Goal: Find specific page/section: Find specific page/section

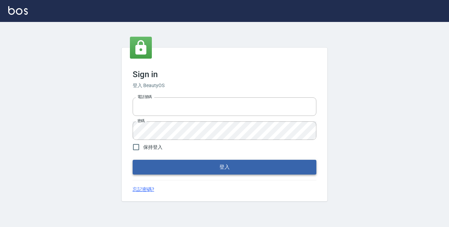
type input "0229470385"
click at [179, 165] on button "登入" at bounding box center [225, 167] width 184 height 14
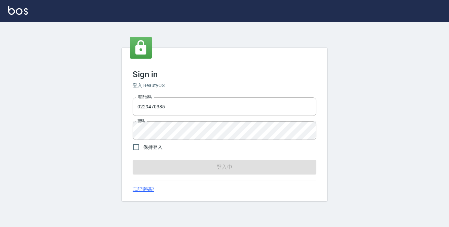
click at [179, 165] on form "電話號碼 [PHONE_NUMBER] 電話號碼 密碼 密碼 保持登入 登入中" at bounding box center [225, 134] width 184 height 79
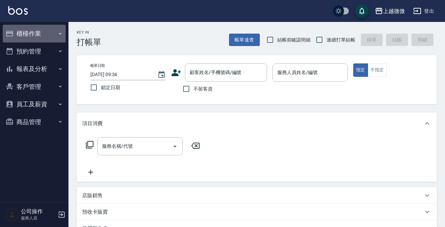
click at [62, 35] on icon "button" at bounding box center [60, 33] width 5 height 5
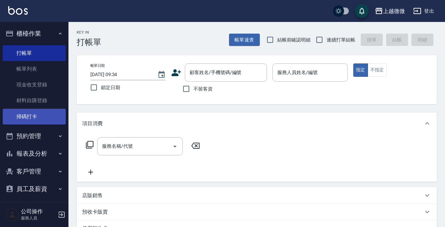
click at [54, 114] on link "掃碼打卡" at bounding box center [34, 117] width 63 height 16
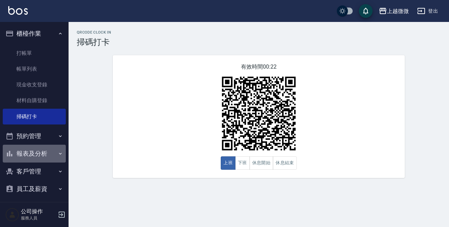
click at [58, 153] on icon "button" at bounding box center [60, 153] width 5 height 5
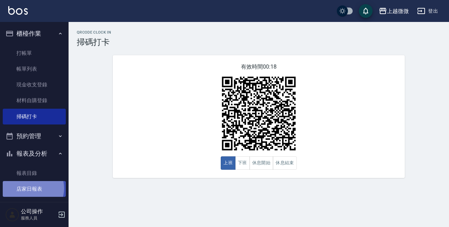
click at [32, 188] on link "店家日報表" at bounding box center [34, 189] width 63 height 16
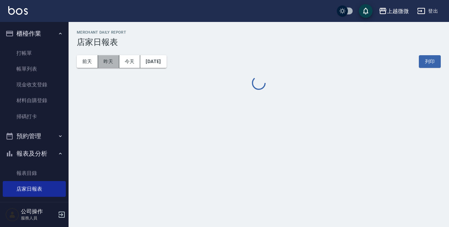
click at [107, 64] on button "昨天" at bounding box center [108, 61] width 21 height 13
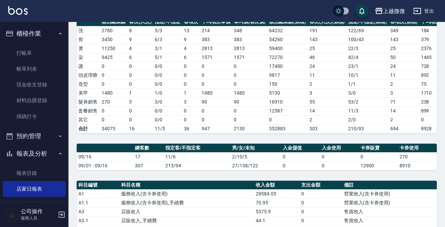
scroll to position [240, 0]
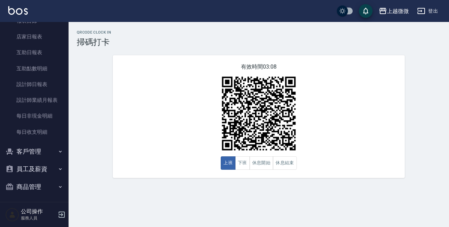
scroll to position [154, 0]
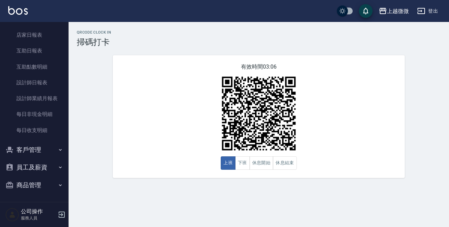
click at [58, 149] on icon "button" at bounding box center [60, 149] width 5 height 5
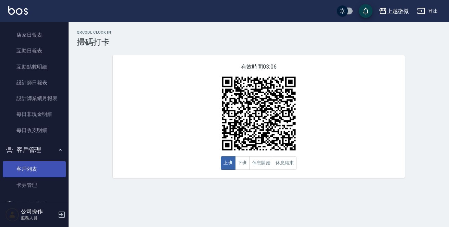
click at [45, 167] on link "客戶列表" at bounding box center [34, 169] width 63 height 16
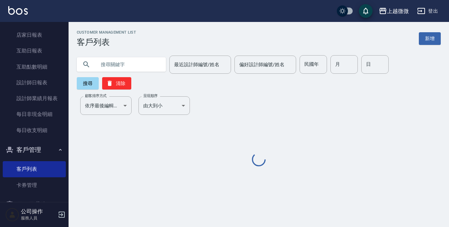
click at [111, 68] on input "text" at bounding box center [128, 64] width 64 height 18
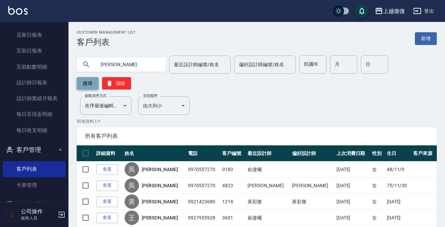
type input "[PERSON_NAME]"
click at [91, 85] on button "搜尋" at bounding box center [88, 83] width 22 height 12
